Goal: Navigation & Orientation: Find specific page/section

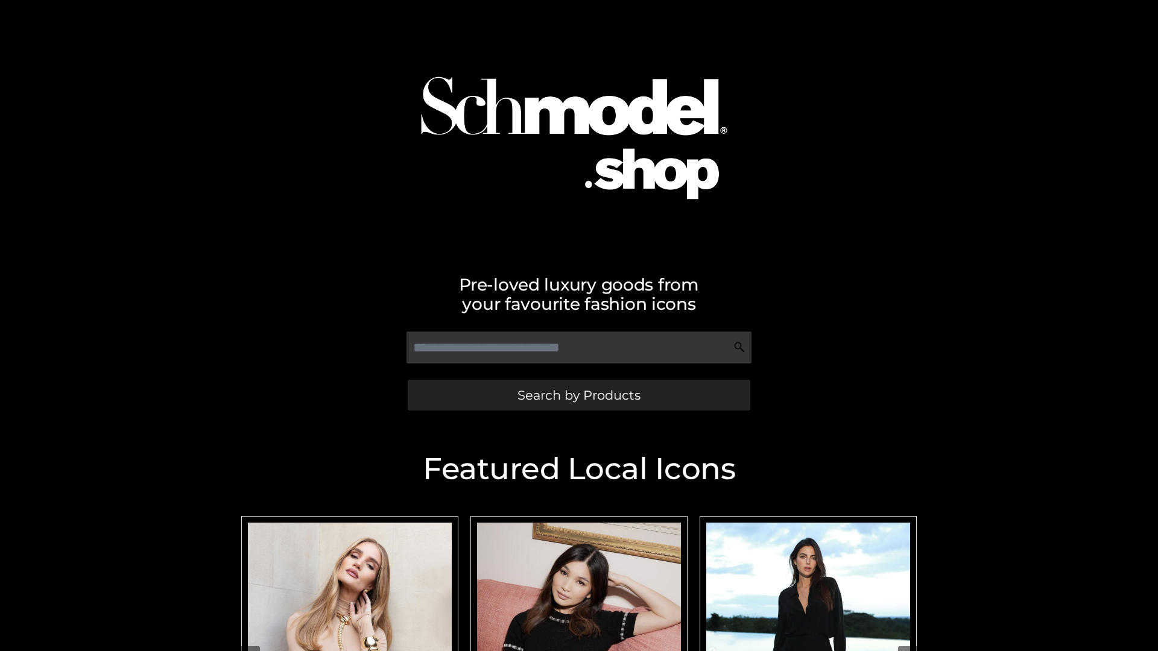
click at [578, 395] on span "Search by Products" at bounding box center [579, 395] width 123 height 13
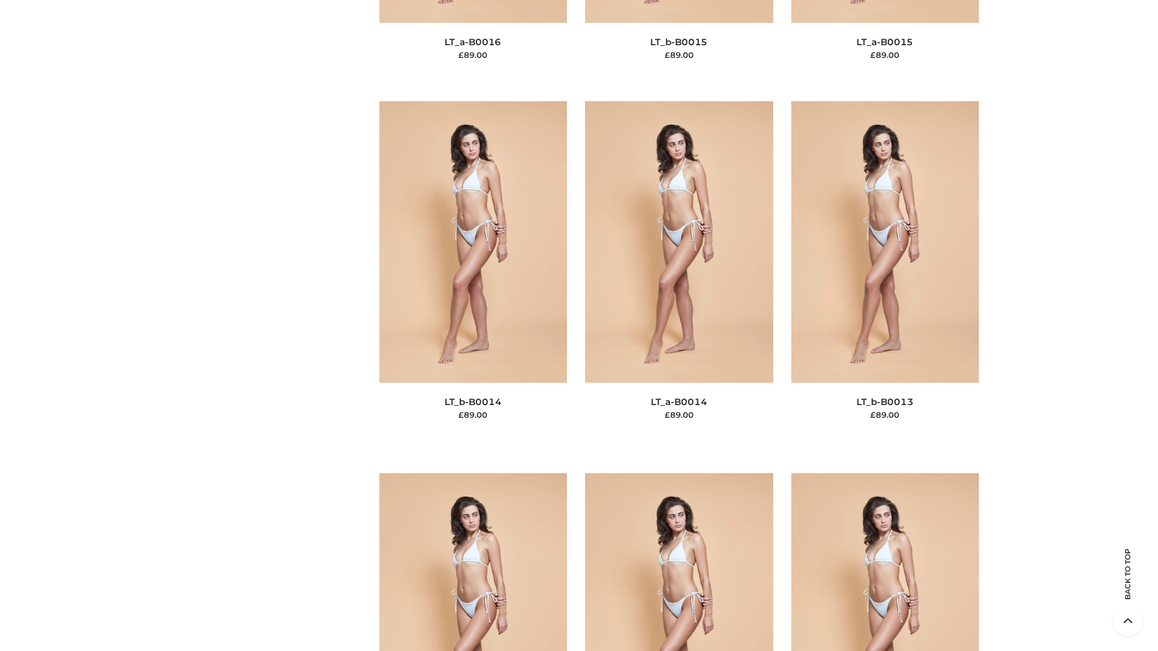
scroll to position [4290, 0]
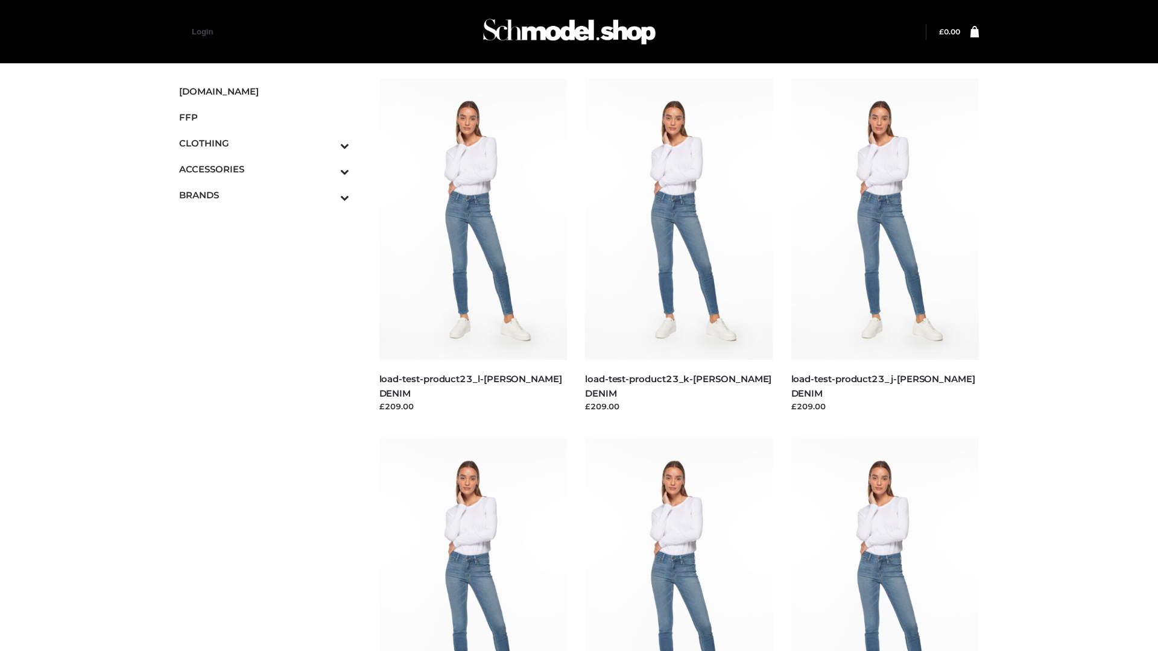
scroll to position [1058, 0]
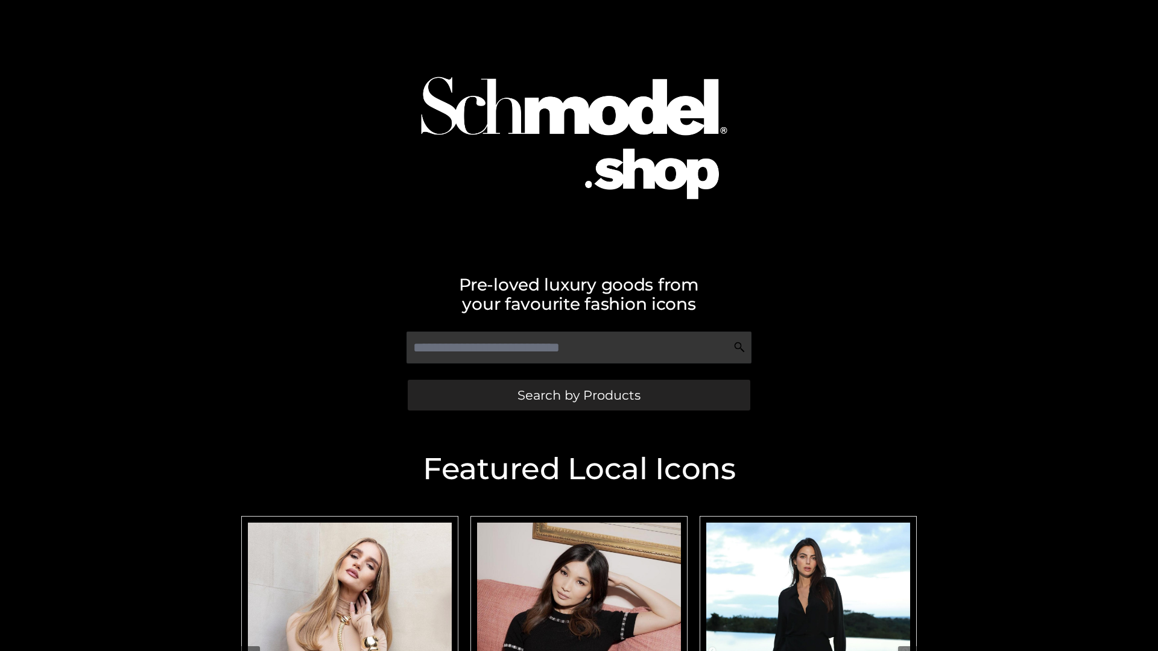
click at [578, 395] on span "Search by Products" at bounding box center [579, 395] width 123 height 13
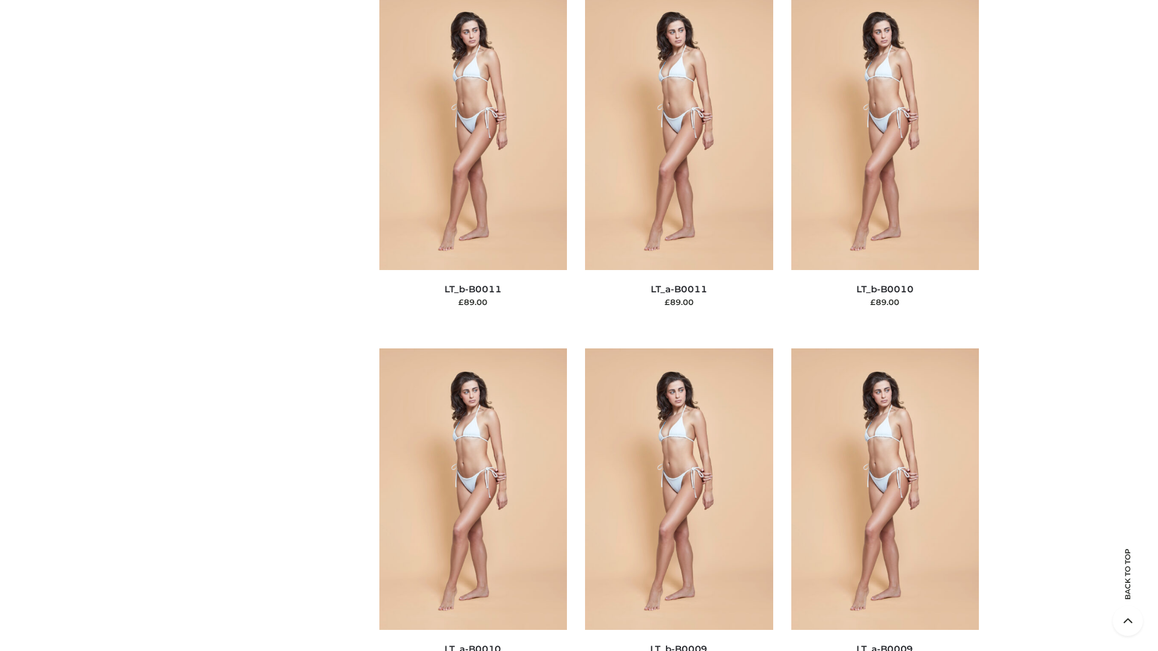
scroll to position [5417, 0]
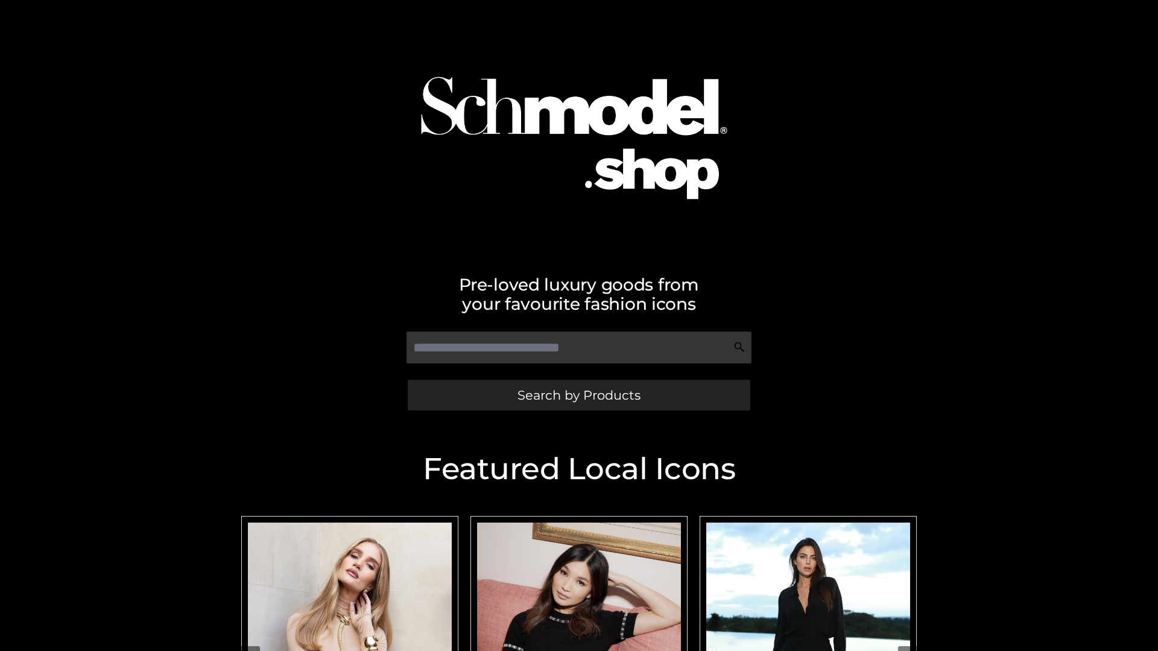
click at [578, 395] on span "Search by Products" at bounding box center [579, 395] width 123 height 13
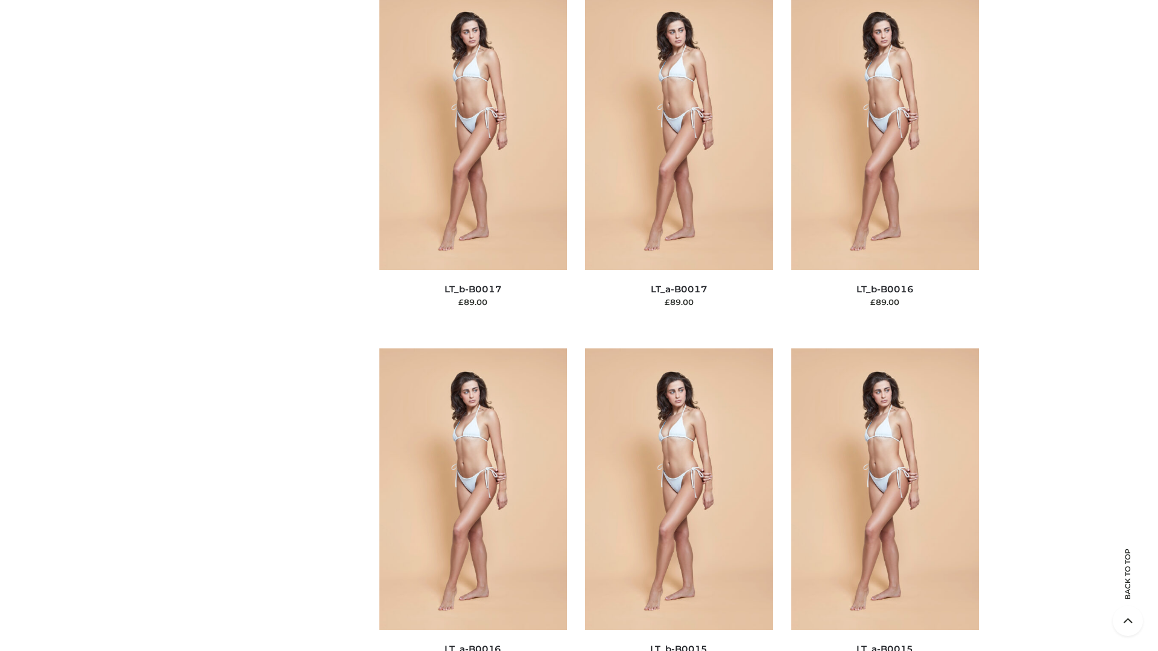
scroll to position [3964, 0]
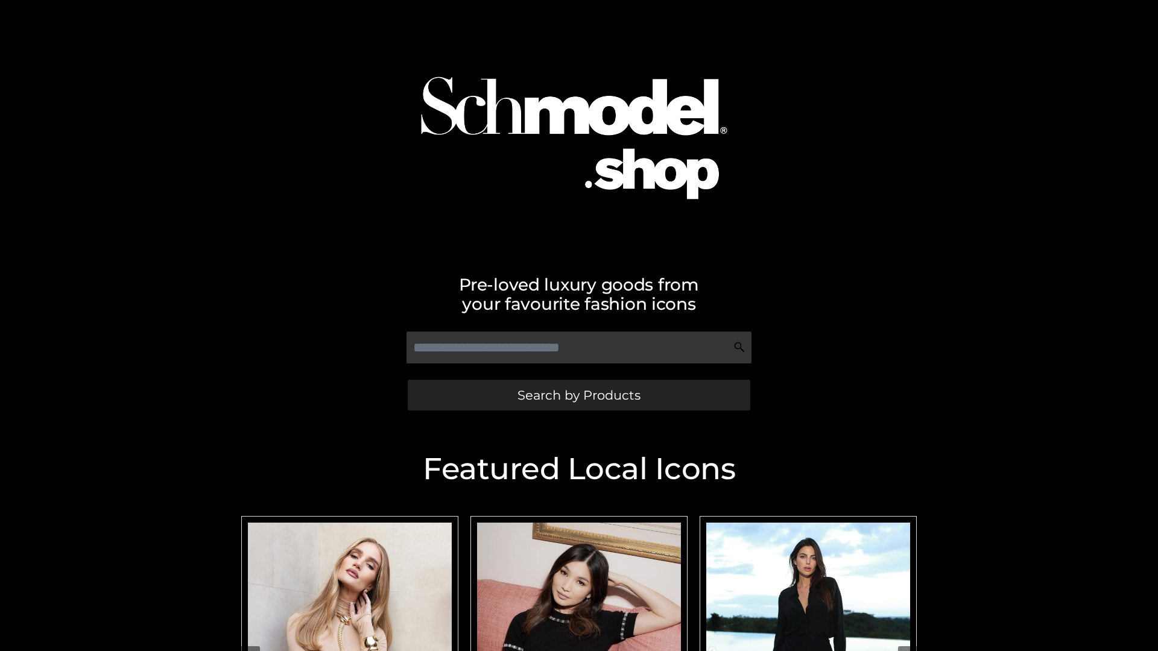
click at [578, 395] on span "Search by Products" at bounding box center [579, 395] width 123 height 13
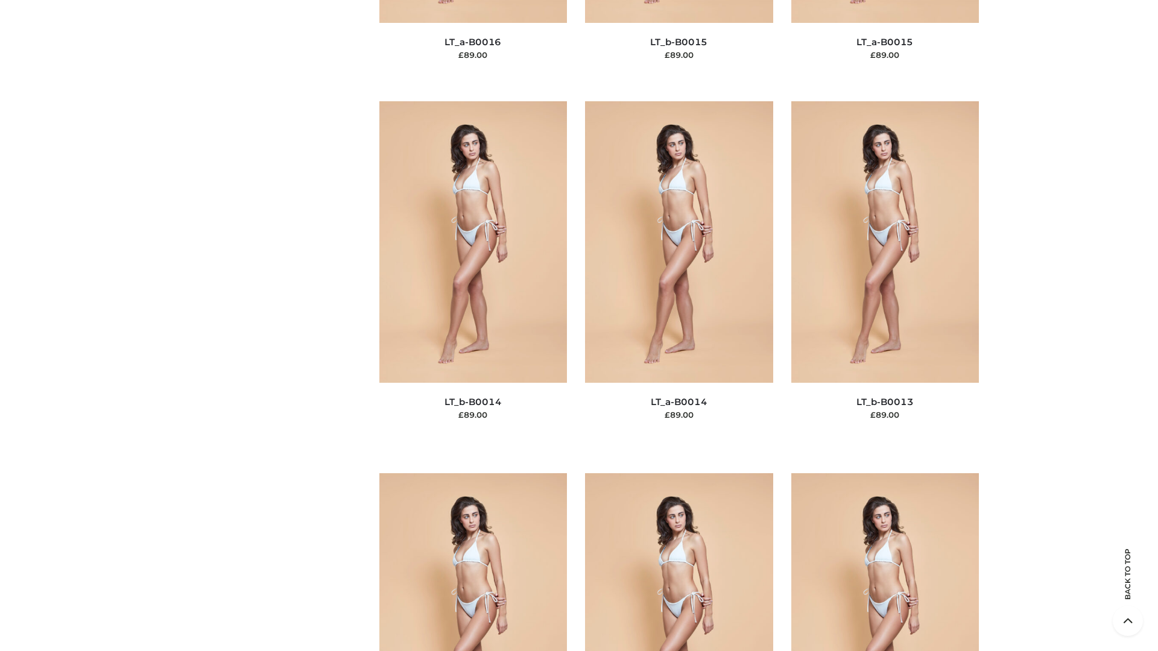
scroll to position [4290, 0]
